Goal: Register for event/course

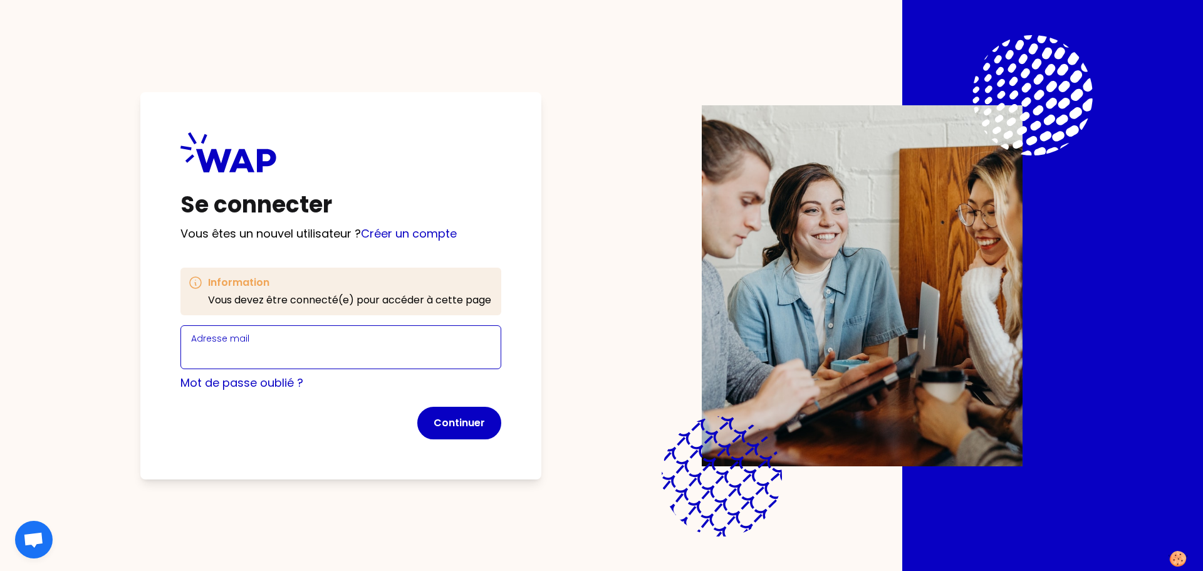
click at [375, 349] on input "Adresse mail" at bounding box center [340, 355] width 299 height 18
click at [197, 351] on input "Adresse mail" at bounding box center [340, 355] width 299 height 18
click at [225, 349] on input "Adresse mail" at bounding box center [340, 355] width 299 height 18
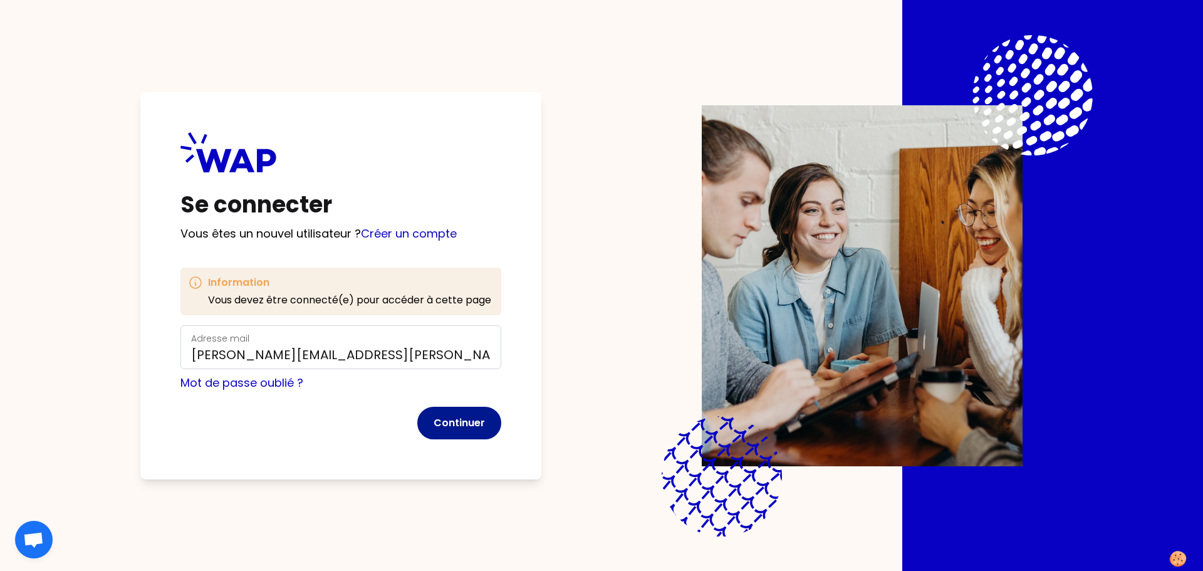
click at [459, 414] on button "Continuer" at bounding box center [459, 423] width 84 height 33
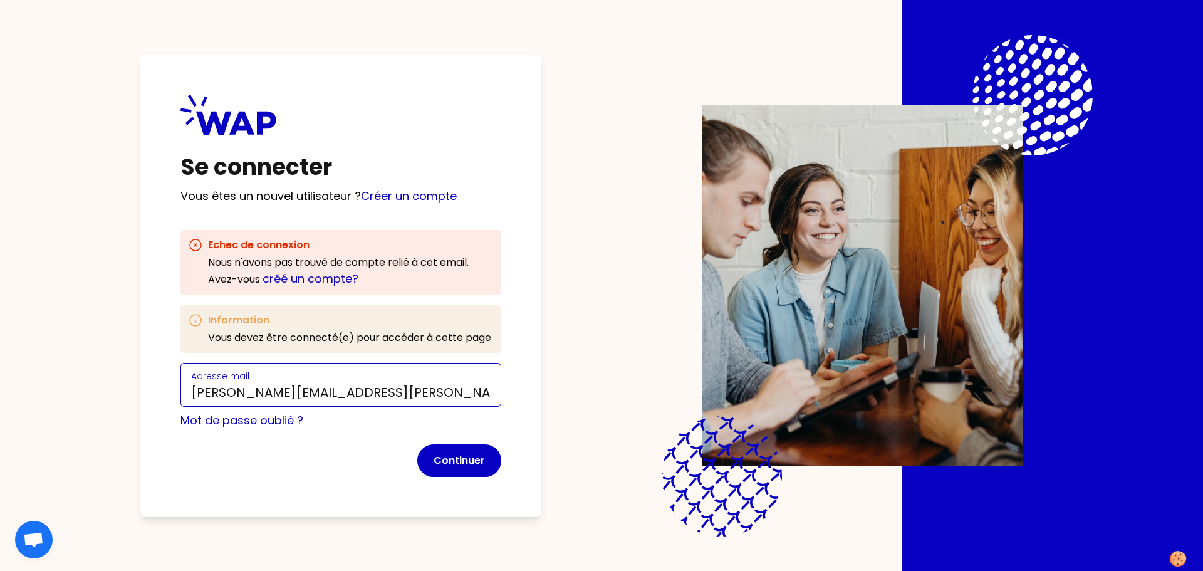
drag, startPoint x: 374, startPoint y: 393, endPoint x: 110, endPoint y: 385, distance: 264.5
click at [110, 385] on div "Se connecter Vous êtes un nouvel utilisateur ? Créer un compte Echec de connexi…" at bounding box center [601, 285] width 1043 height 571
type input "[EMAIL_ADDRESS][DOMAIN_NAME]"
click at [469, 461] on button "Continuer" at bounding box center [459, 460] width 84 height 33
click at [327, 281] on link "créé un compte?" at bounding box center [311, 279] width 96 height 16
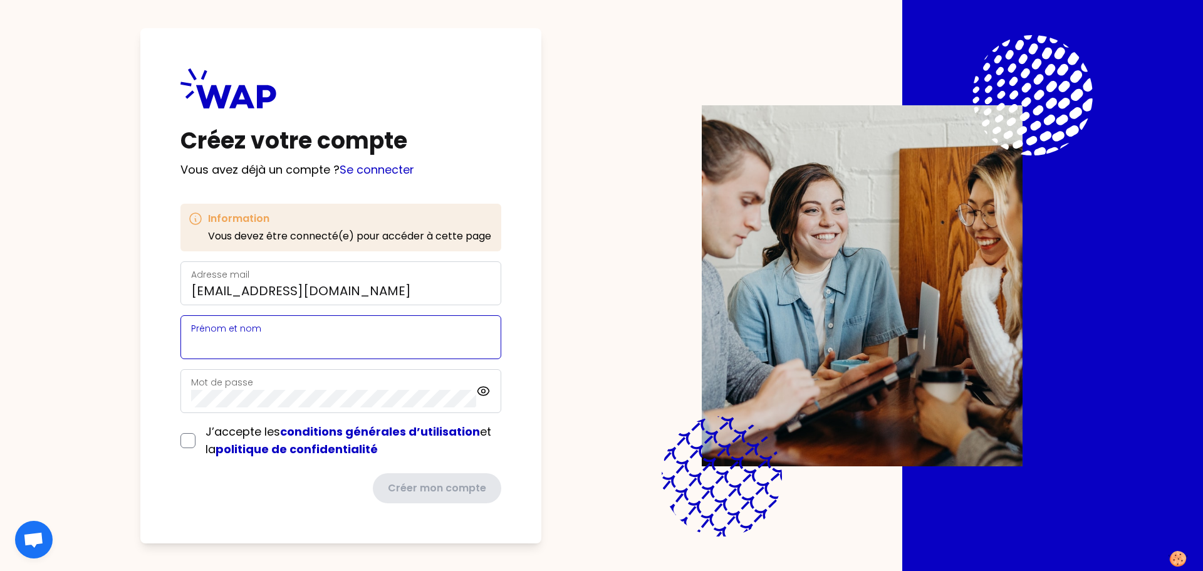
click at [266, 336] on input "Prénom et nom" at bounding box center [340, 345] width 299 height 18
click at [184, 440] on div "J’accepte les conditions générales d’utilisation et la politique de confidentia…" at bounding box center [340, 440] width 321 height 35
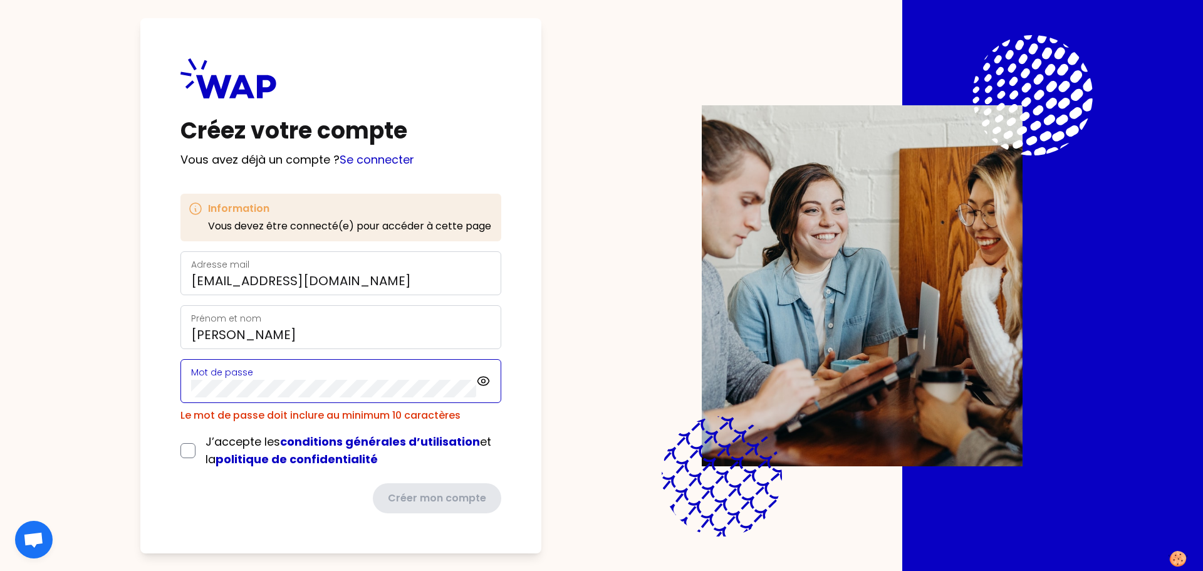
click at [145, 377] on div "Créez votre compte Vous avez déjà un compte ? Se connecter Information Vous dev…" at bounding box center [340, 285] width 401 height 535
click at [268, 335] on input "[PERSON_NAME]" at bounding box center [340, 335] width 299 height 18
type input "[PERSON_NAME]"
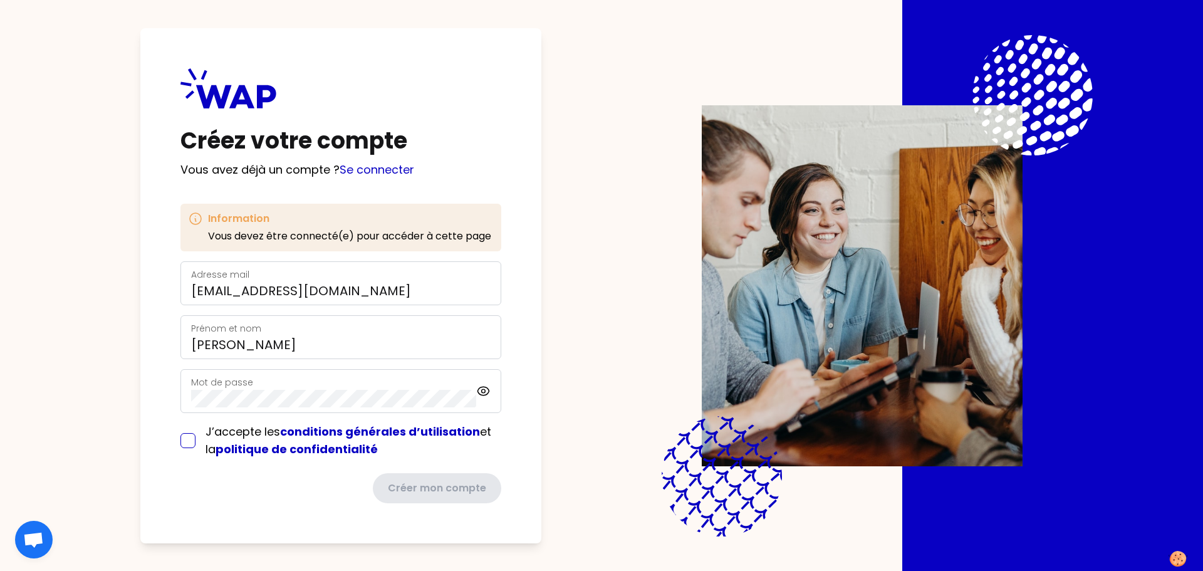
click at [192, 441] on input "checkbox" at bounding box center [187, 440] width 15 height 15
checkbox input "true"
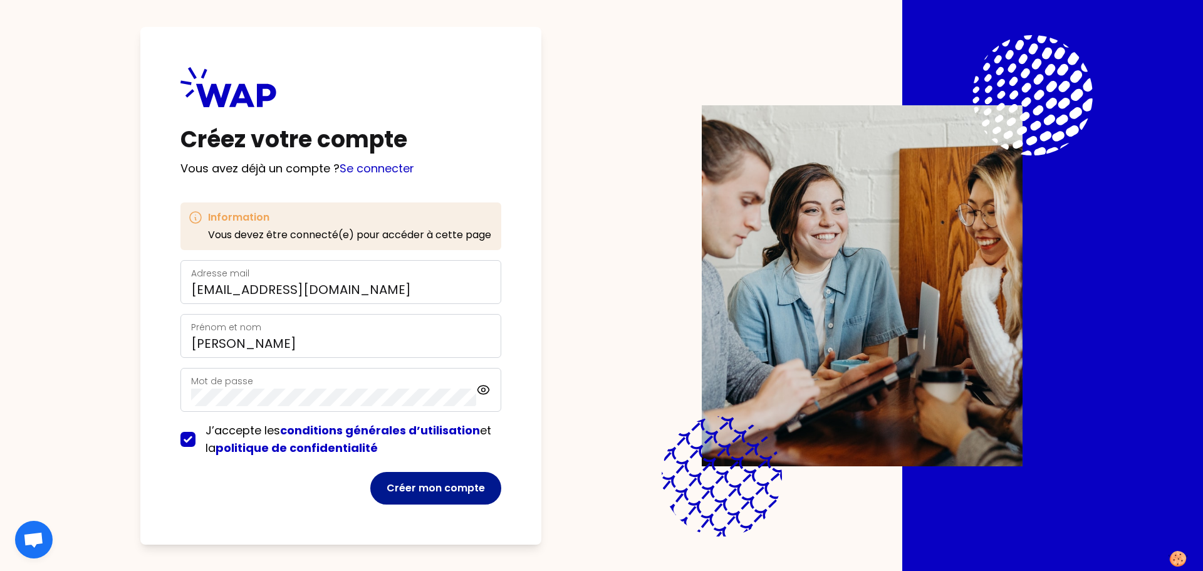
click at [407, 480] on button "Créer mon compte" at bounding box center [435, 488] width 131 height 33
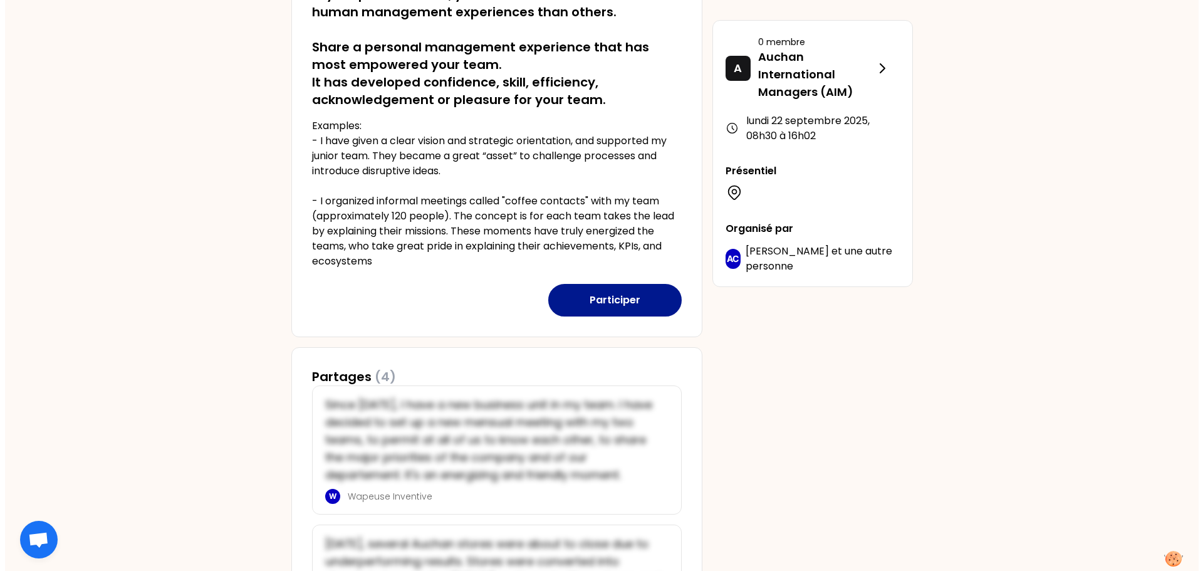
scroll to position [268, 0]
click at [603, 310] on button "Participer" at bounding box center [609, 299] width 133 height 33
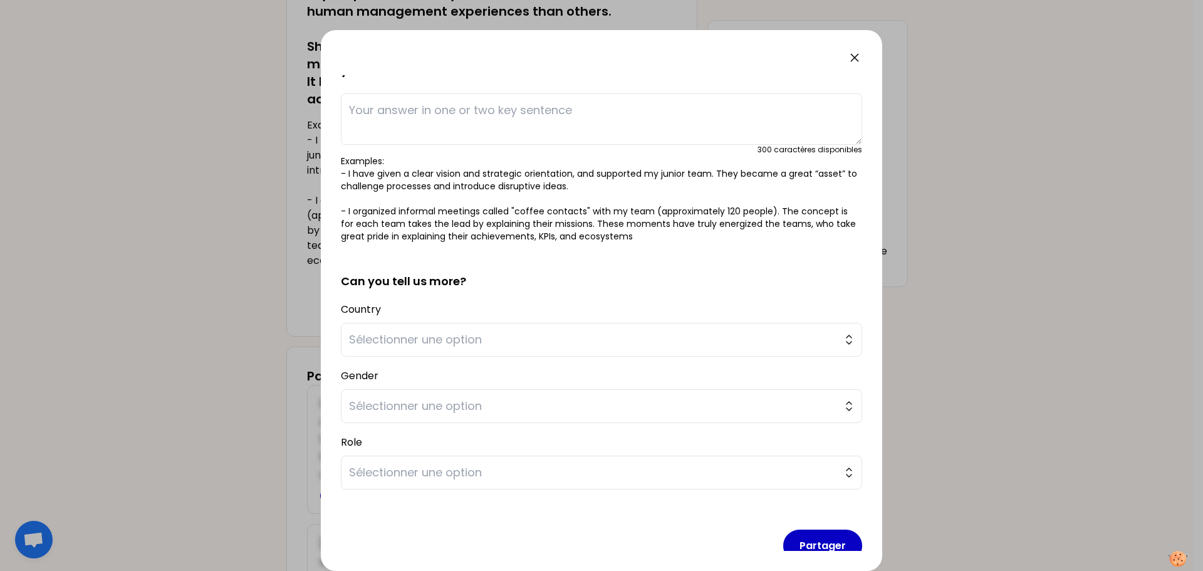
scroll to position [120, 0]
click at [457, 340] on span "Sélectionner une option" at bounding box center [592, 339] width 487 height 18
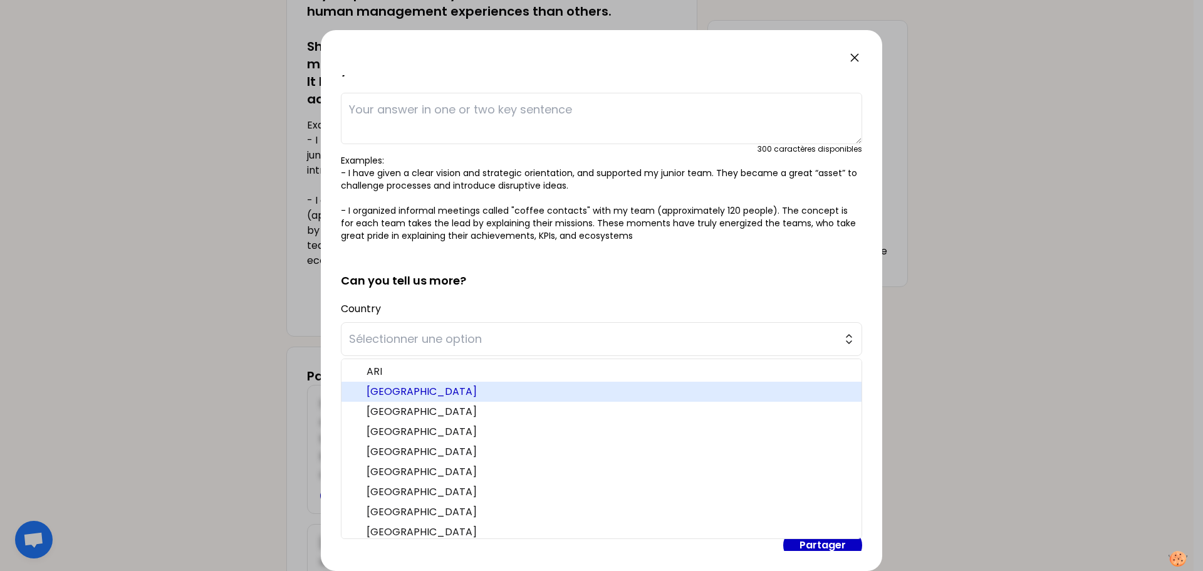
click at [419, 392] on span "[GEOGRAPHIC_DATA]" at bounding box center [609, 391] width 485 height 15
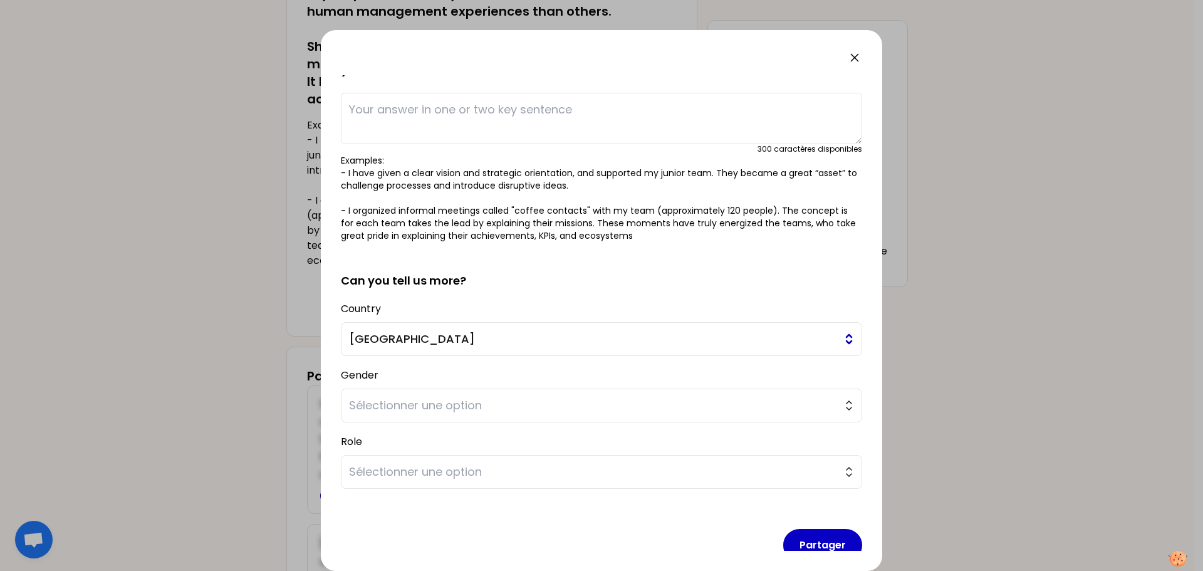
click at [443, 346] on span "[GEOGRAPHIC_DATA]" at bounding box center [592, 339] width 487 height 18
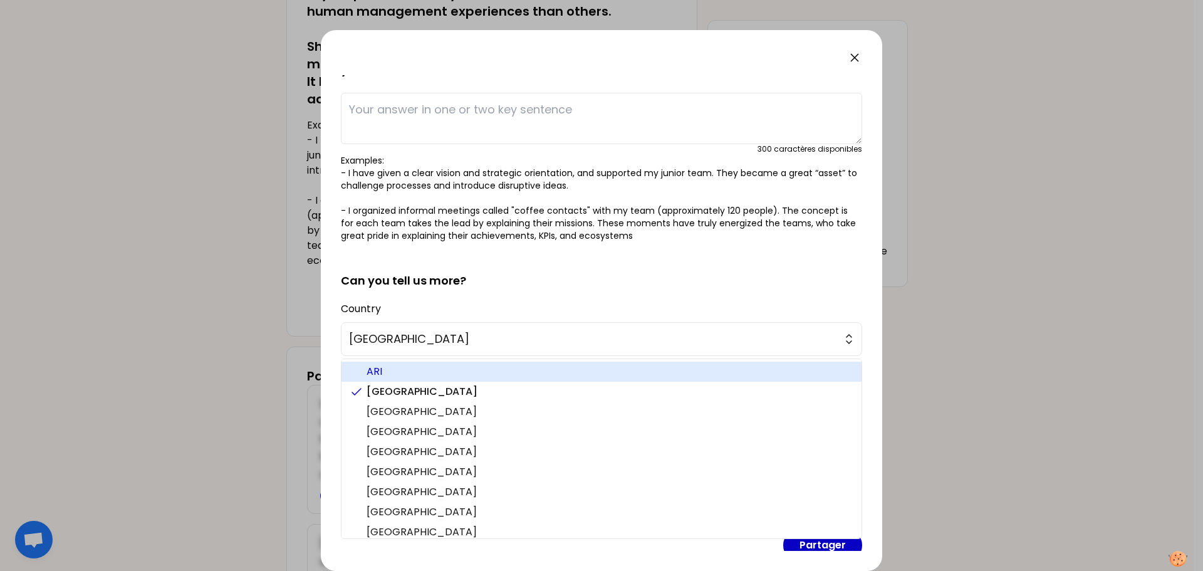
click at [411, 375] on span "ARI" at bounding box center [609, 371] width 485 height 15
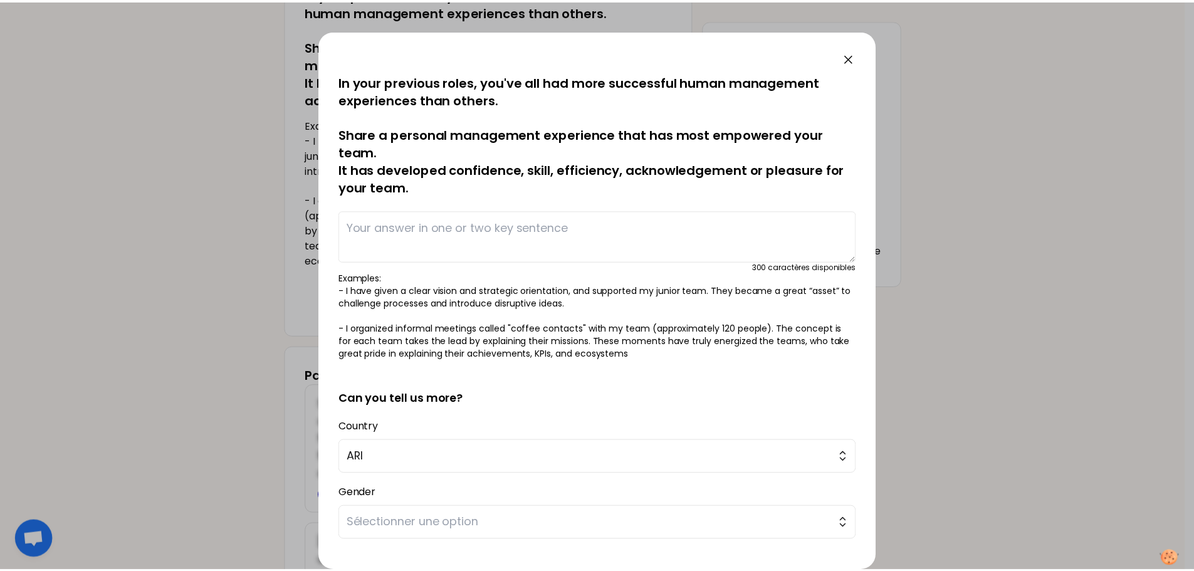
scroll to position [0, 0]
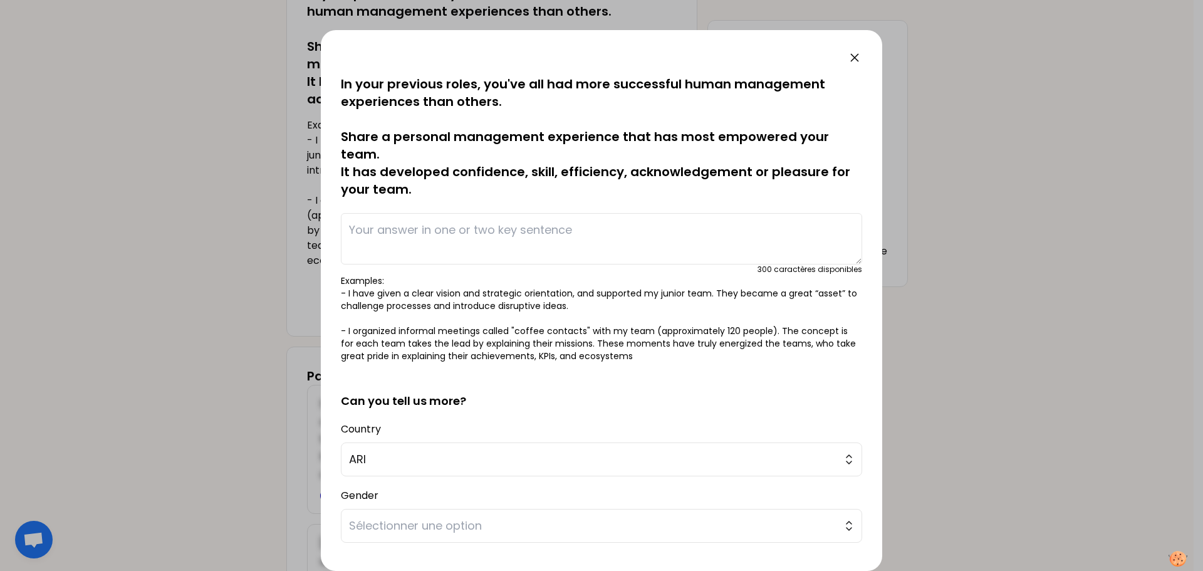
click at [855, 56] on icon at bounding box center [854, 57] width 15 height 15
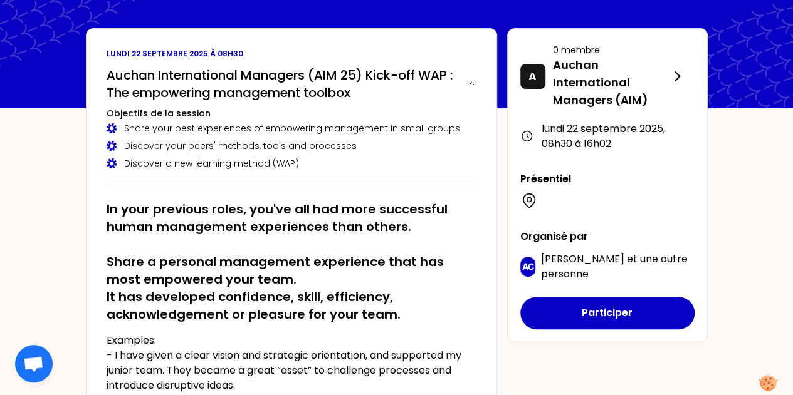
scroll to position [55, 0]
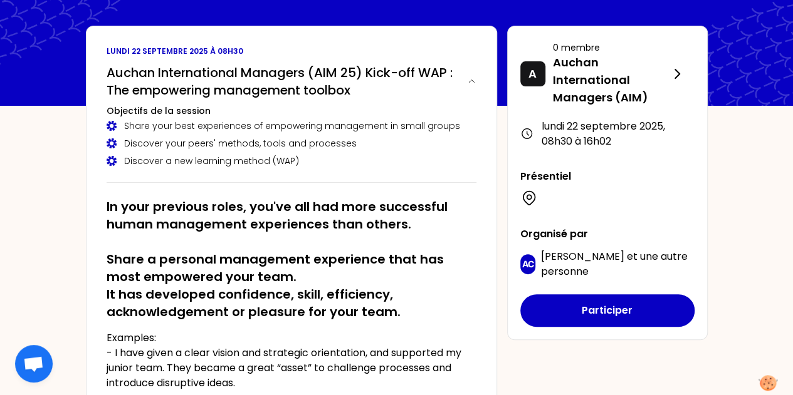
click at [346, 185] on div "lundi 22 septembre 2025 à 08h30 Auchan International Managers (AIM 25) Kick-off…" at bounding box center [291, 288] width 411 height 524
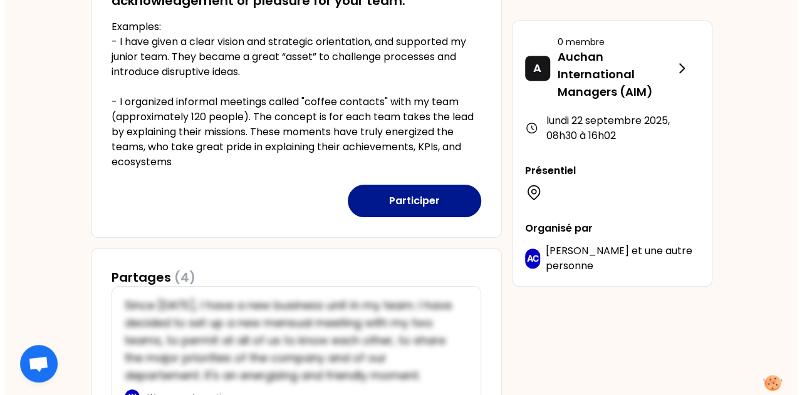
scroll to position [368, 0]
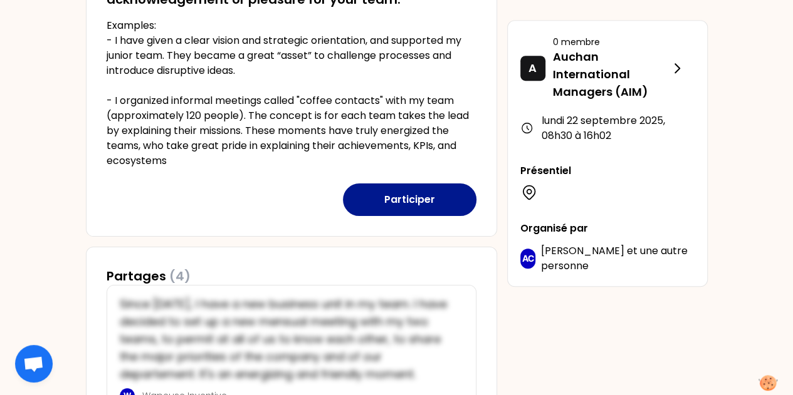
click at [385, 199] on button "Participer" at bounding box center [409, 200] width 133 height 33
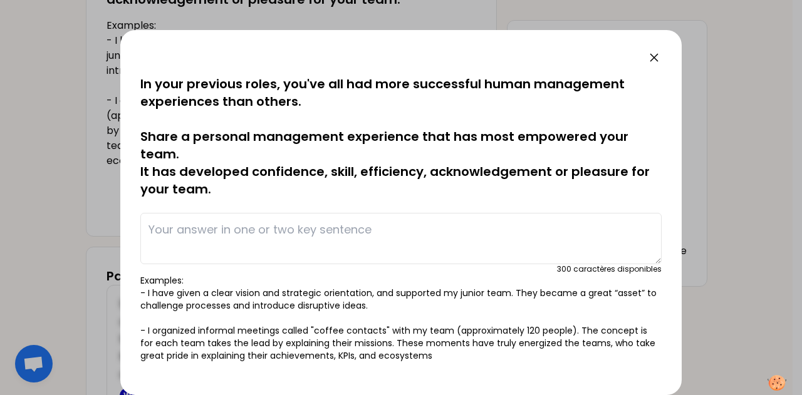
click at [334, 240] on textarea at bounding box center [400, 238] width 521 height 51
paste textarea "To empower someone to confidently lead a new kind of project with multiple stak…"
type textarea "To empower someone to confidently lead a new kind of project with multiple stak…"
paste textarea "To empower someone to confidently lead a new kind of project with multiple stak…"
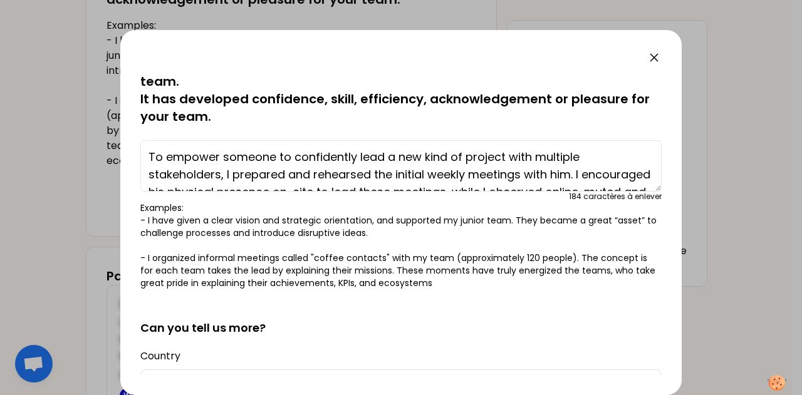
click at [445, 160] on textarea "To empower someone to confidently lead a new kind of project with multiple stak…" at bounding box center [400, 165] width 521 height 51
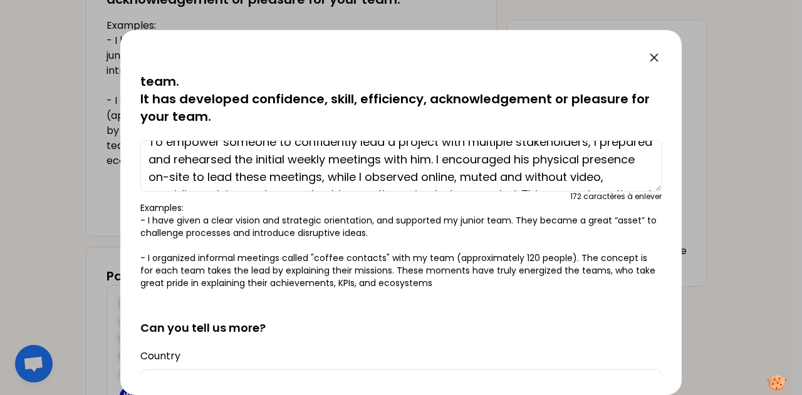
scroll to position [16, 0]
click at [491, 159] on textarea "To empower someone to confidently lead a project with multiple stakeholders, I …" at bounding box center [400, 165] width 521 height 51
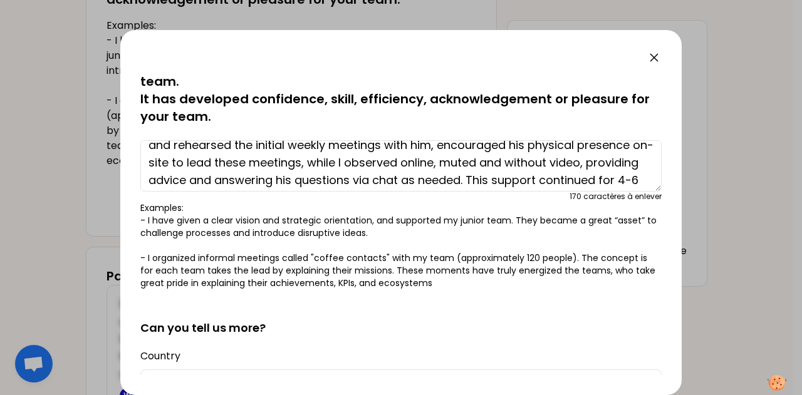
scroll to position [32, 0]
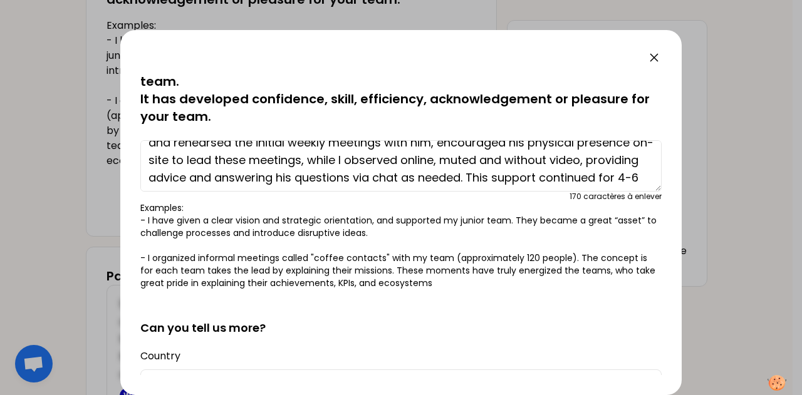
click at [421, 159] on textarea "To empower someone to confidently lead a project with multiple stakeholders, I …" at bounding box center [400, 165] width 521 height 51
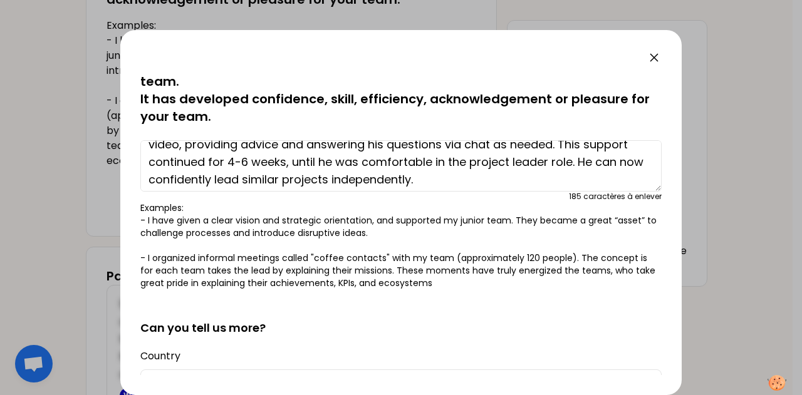
scroll to position [70, 0]
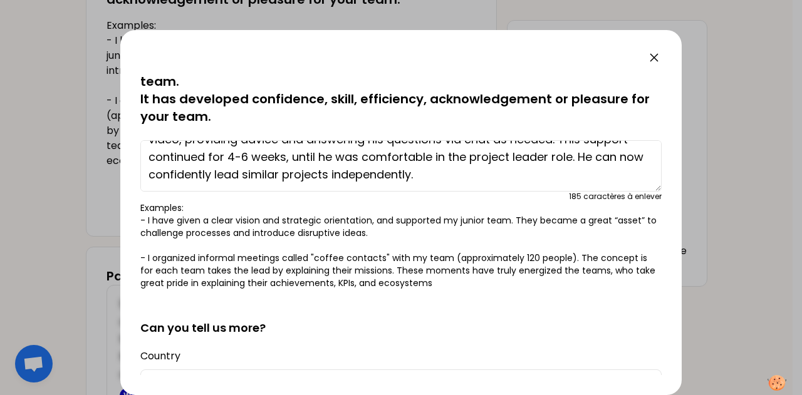
click at [551, 155] on textarea "To empower someone to confidently lead a project with multiple stakeholders, I …" at bounding box center [400, 165] width 521 height 51
click at [558, 155] on textarea "To empower someone to confidently lead a project with multiple stakeholders, I …" at bounding box center [400, 165] width 521 height 51
click at [436, 179] on textarea "To empower someone to confidently lead a project with multiple stakeholders, I …" at bounding box center [400, 165] width 521 height 51
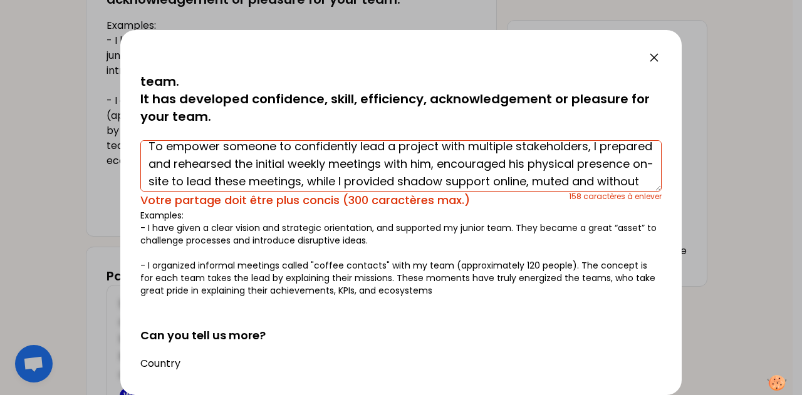
scroll to position [0, 0]
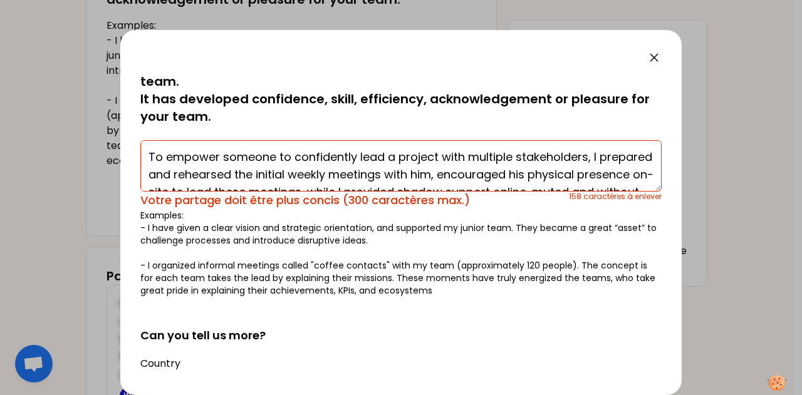
click at [590, 159] on textarea "To empower someone to confidently lead a project with multiple stakeholders, I …" at bounding box center [400, 165] width 521 height 51
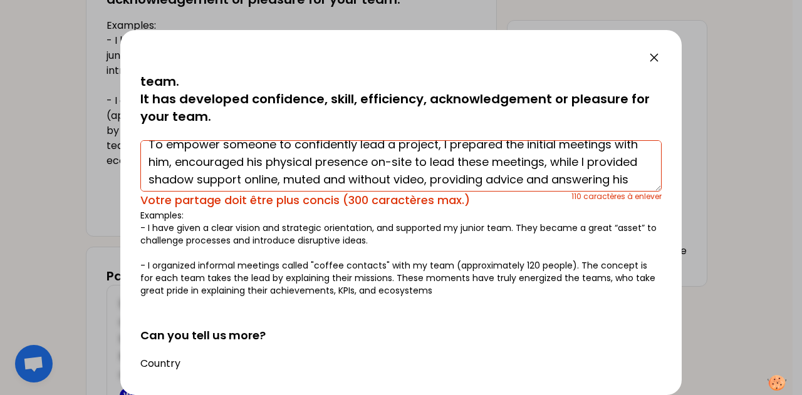
scroll to position [13, 0]
click at [588, 162] on textarea "To empower someone to confidently lead a project, I prepared the initial meetin…" at bounding box center [400, 165] width 521 height 51
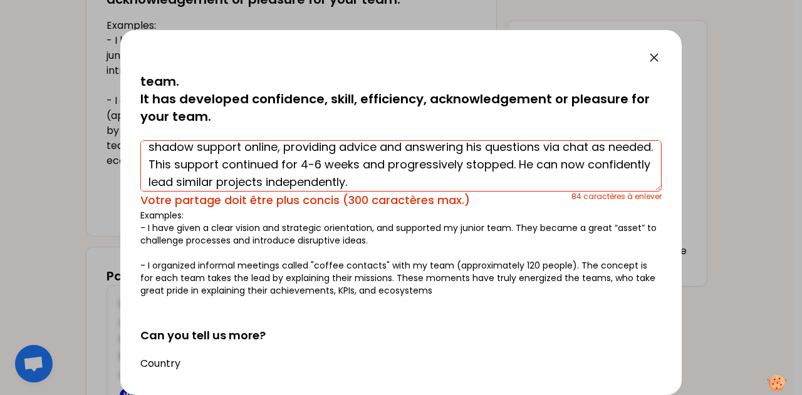
scroll to position [46, 0]
click at [461, 148] on textarea "To empower someone to confidently lead a project, I prepared the initial meetin…" at bounding box center [400, 165] width 521 height 51
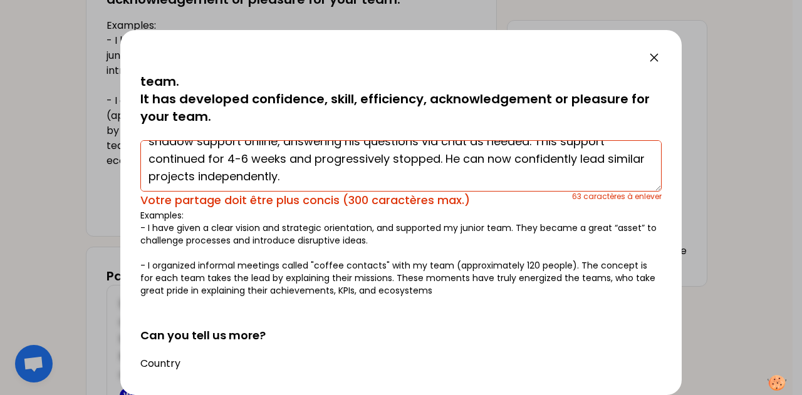
scroll to position [50, 0]
click at [487, 165] on textarea "To empower someone to confidently lead a project, I prepared the initial meetin…" at bounding box center [400, 165] width 521 height 51
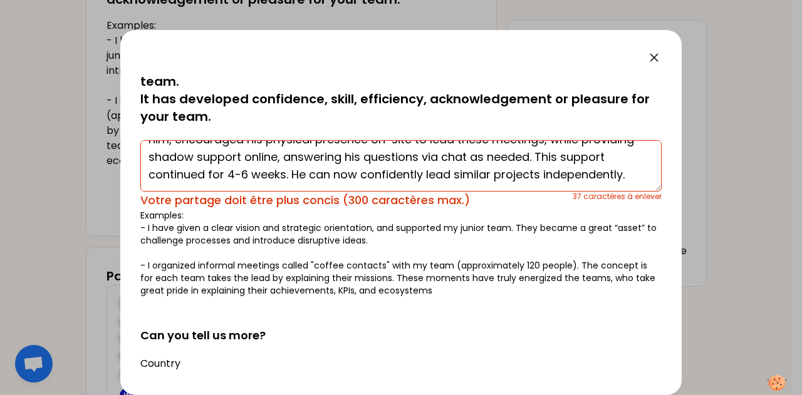
scroll to position [43, 0]
click at [585, 151] on textarea "To empower someone to confidently lead a project, I prepared the initial meetin…" at bounding box center [400, 165] width 521 height 51
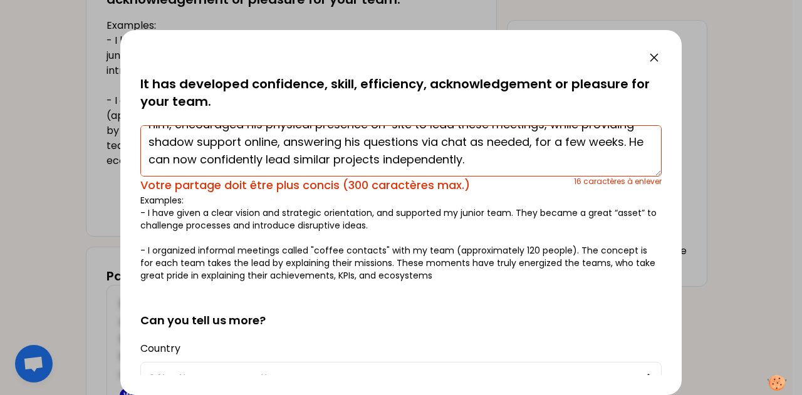
scroll to position [88, 0]
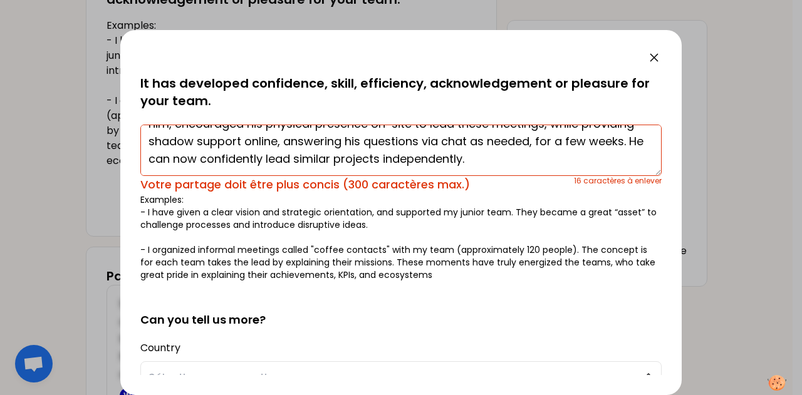
click at [415, 159] on textarea "To empower someone to confidently lead a project, I prepared the initial meetin…" at bounding box center [400, 150] width 521 height 51
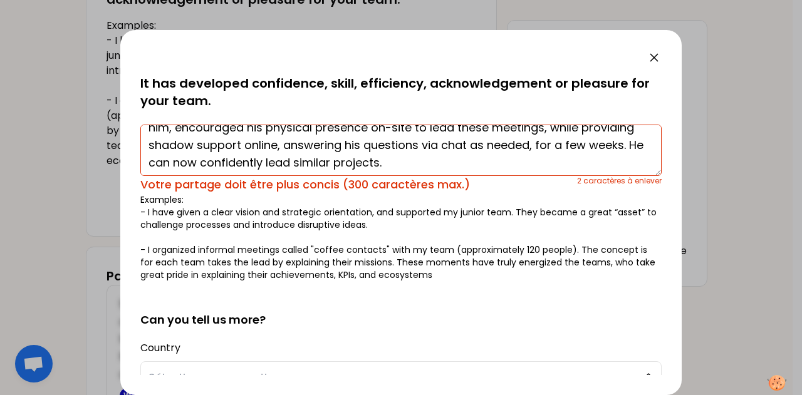
scroll to position [31, 0]
click at [253, 163] on textarea "To empower someone to confidently lead a project, I prepared the initial meetin…" at bounding box center [400, 150] width 521 height 51
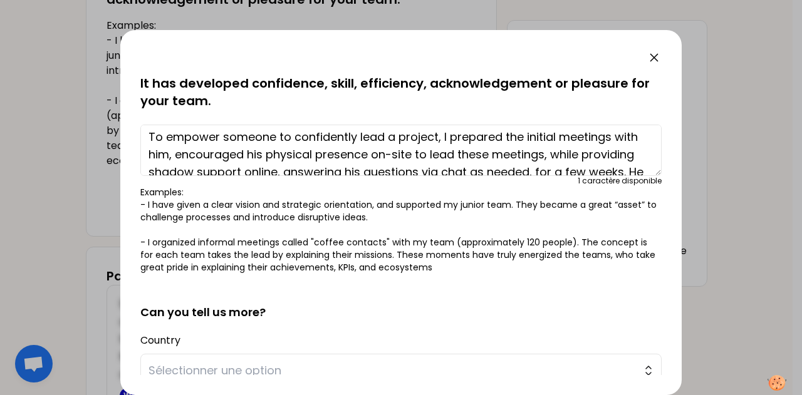
scroll to position [4, 0]
click at [445, 137] on textarea "To empower someone to confidently lead a project, I prepared the initial meetin…" at bounding box center [400, 150] width 521 height 51
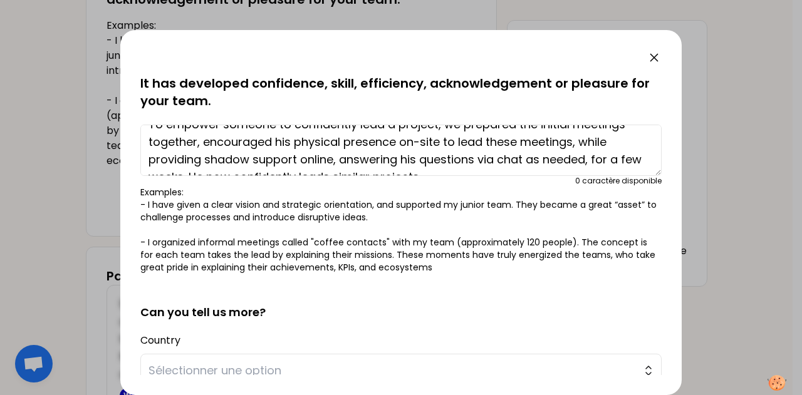
scroll to position [20, 0]
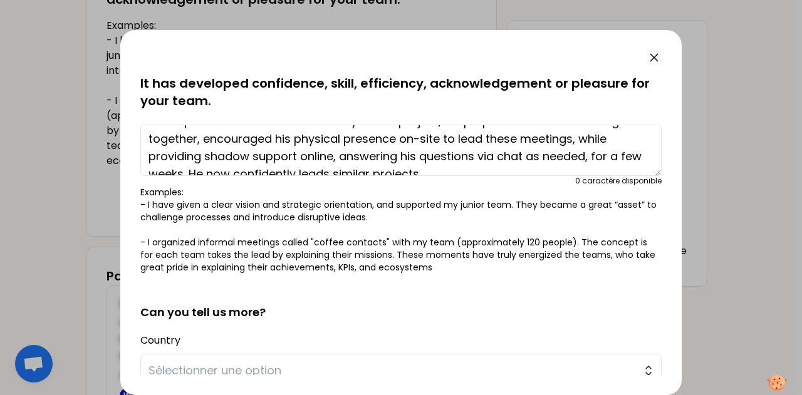
click at [438, 137] on textarea "To empower someone to confidently lead a project, we prepared the initial meeti…" at bounding box center [400, 150] width 521 height 51
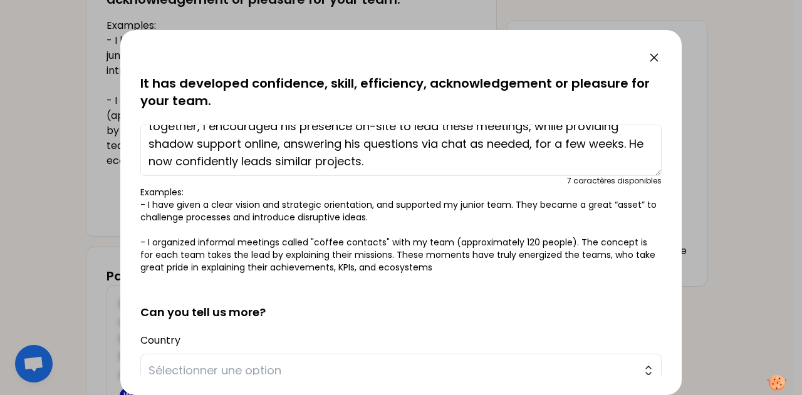
scroll to position [35, 0]
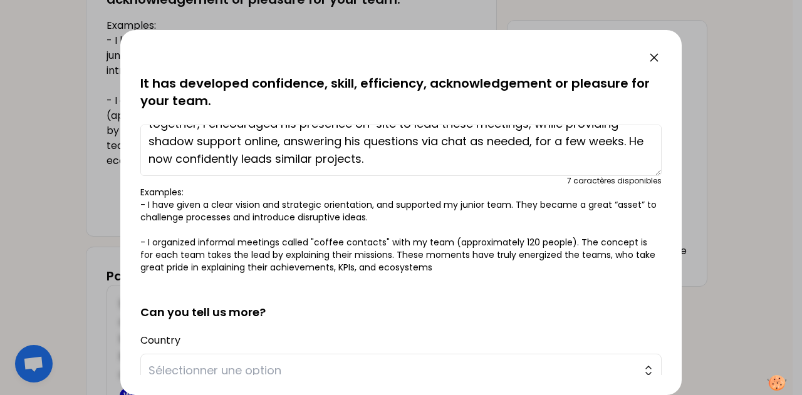
click at [398, 159] on textarea "To empower someone to confidently lead a project, we prepared the initial meeti…" at bounding box center [400, 150] width 521 height 51
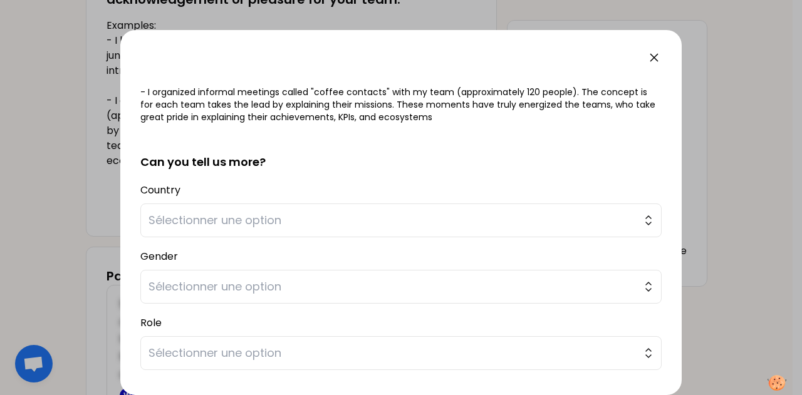
scroll to position [239, 0]
type textarea "To empower someone to confidently lead a project, we prepared the initial meeti…"
click at [293, 217] on span "Sélectionner une option" at bounding box center [391, 220] width 487 height 18
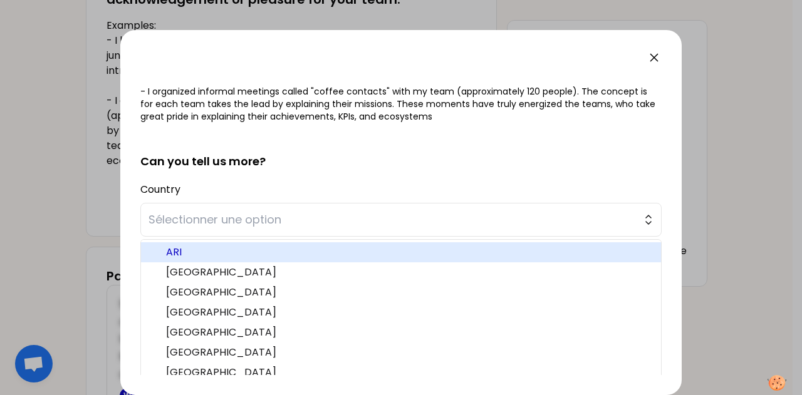
click at [224, 256] on span "ARI" at bounding box center [408, 252] width 485 height 15
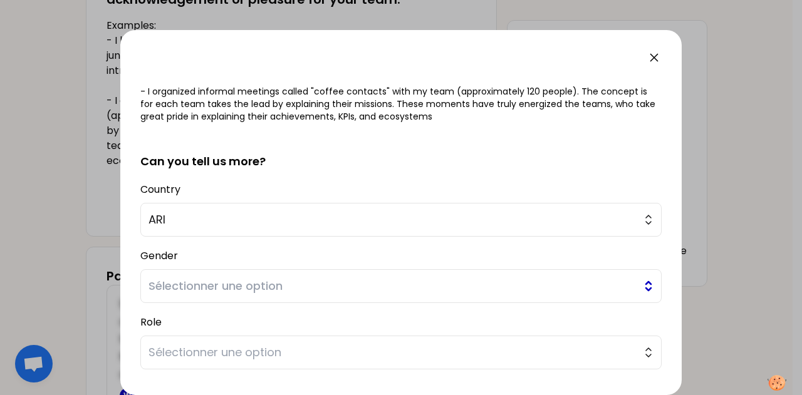
click at [214, 288] on span "Sélectionner une option" at bounding box center [391, 287] width 487 height 18
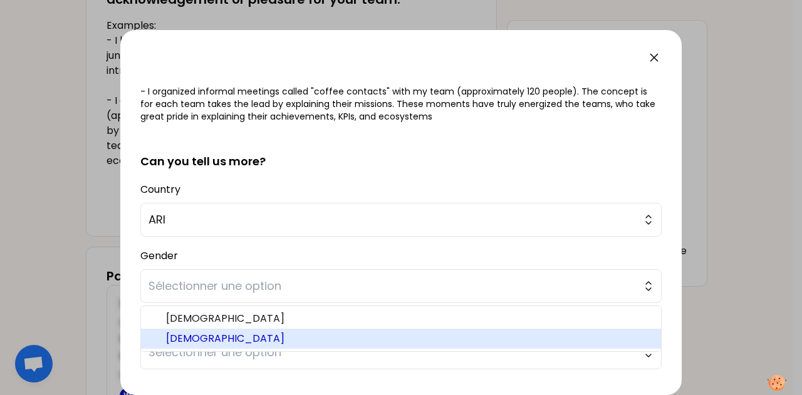
click at [197, 338] on span "[DEMOGRAPHIC_DATA]" at bounding box center [408, 338] width 485 height 15
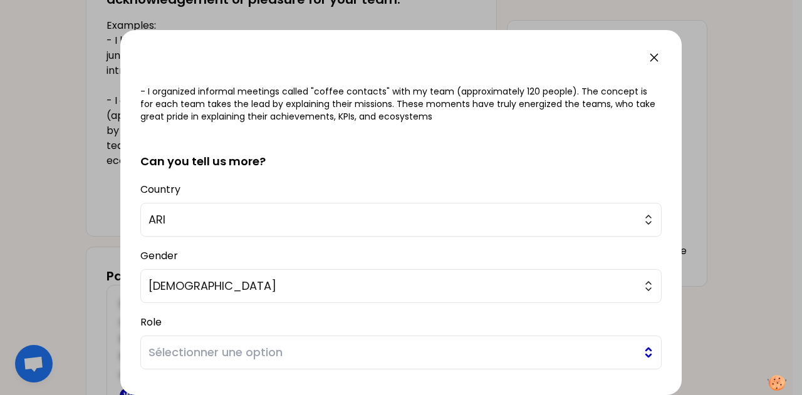
click at [200, 349] on span "Sélectionner une option" at bounding box center [391, 353] width 487 height 18
click at [243, 349] on span "Sélectionner une option" at bounding box center [391, 353] width 487 height 18
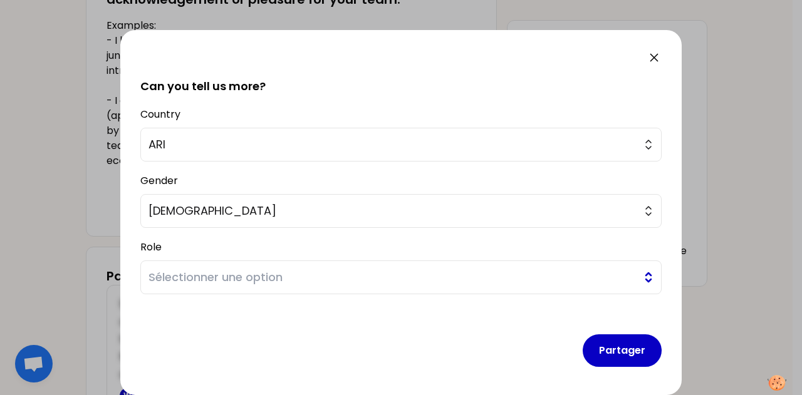
click at [276, 281] on span "Sélectionner une option" at bounding box center [391, 278] width 487 height 18
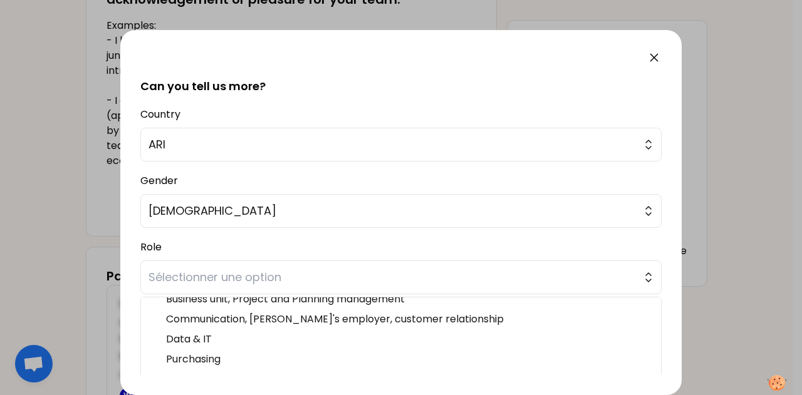
scroll to position [86, 0]
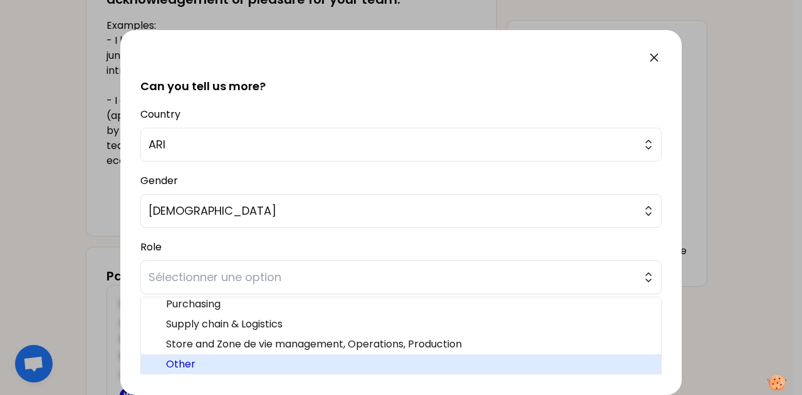
click at [234, 364] on span "Other" at bounding box center [408, 364] width 485 height 15
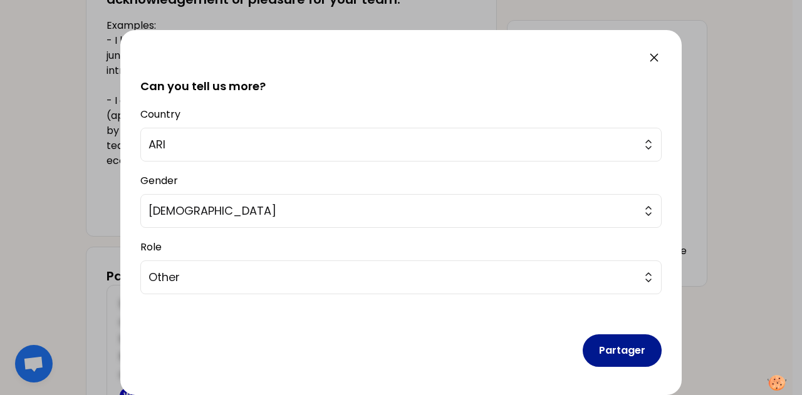
click at [622, 350] on button "Partager" at bounding box center [622, 351] width 79 height 33
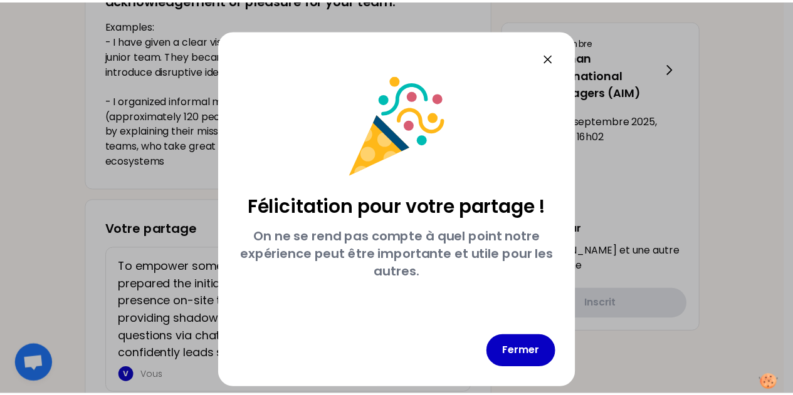
scroll to position [0, 0]
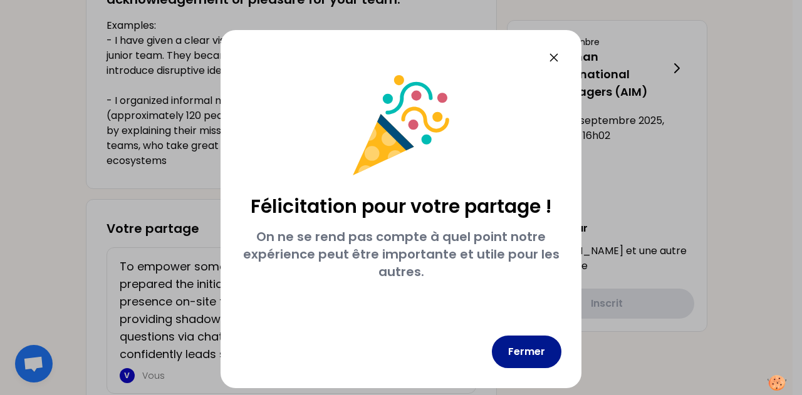
click at [529, 354] on button "Fermer" at bounding box center [527, 352] width 70 height 33
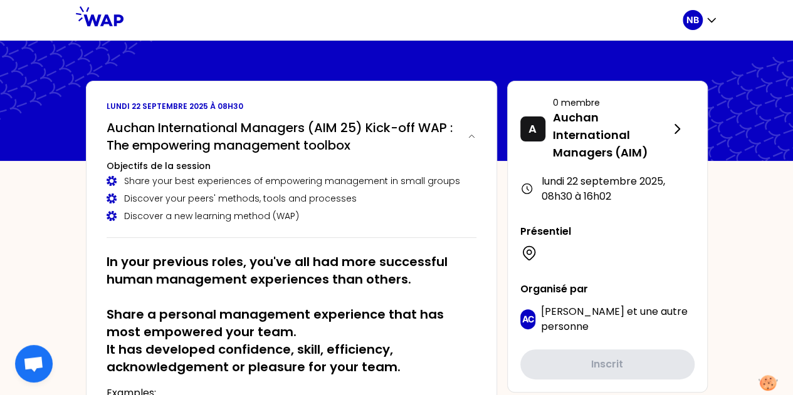
click at [103, 22] on icon at bounding box center [100, 16] width 48 height 20
